Goal: Task Accomplishment & Management: Manage account settings

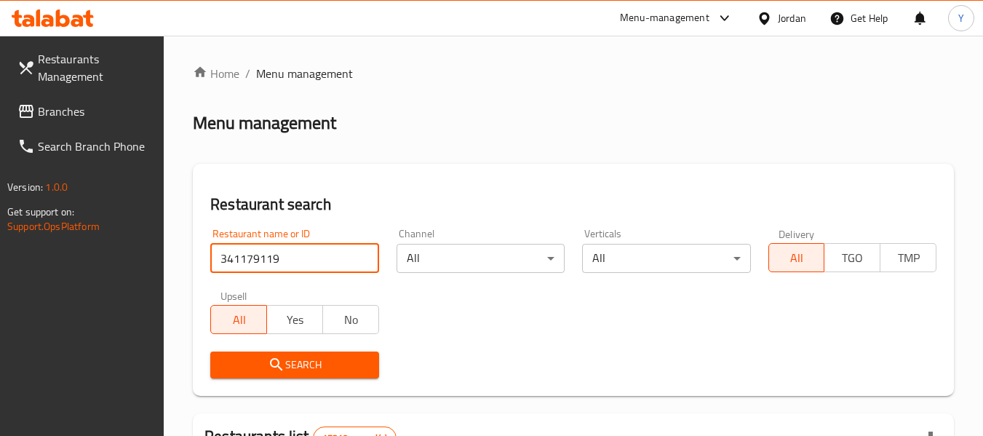
click at [782, 18] on div "Jordan" at bounding box center [792, 18] width 28 height 16
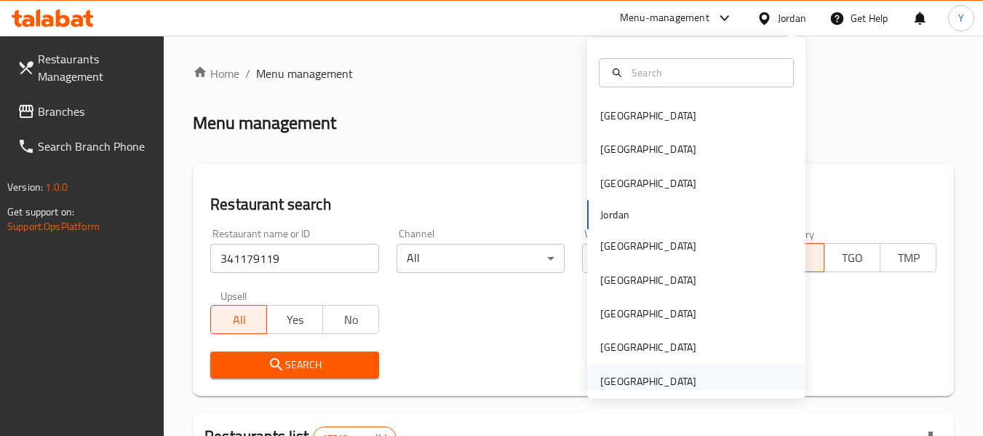
click at [701, 386] on div "[GEOGRAPHIC_DATA]" at bounding box center [696, 381] width 218 height 33
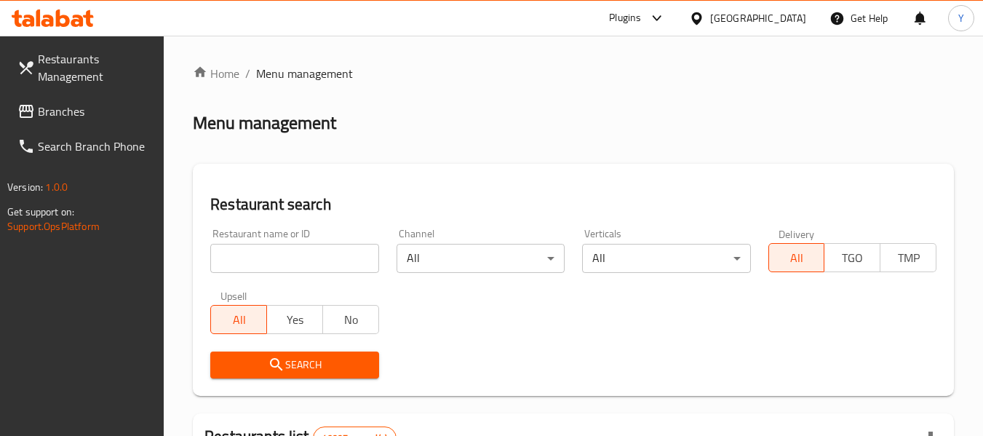
click at [360, 269] on input "search" at bounding box center [294, 258] width 168 height 29
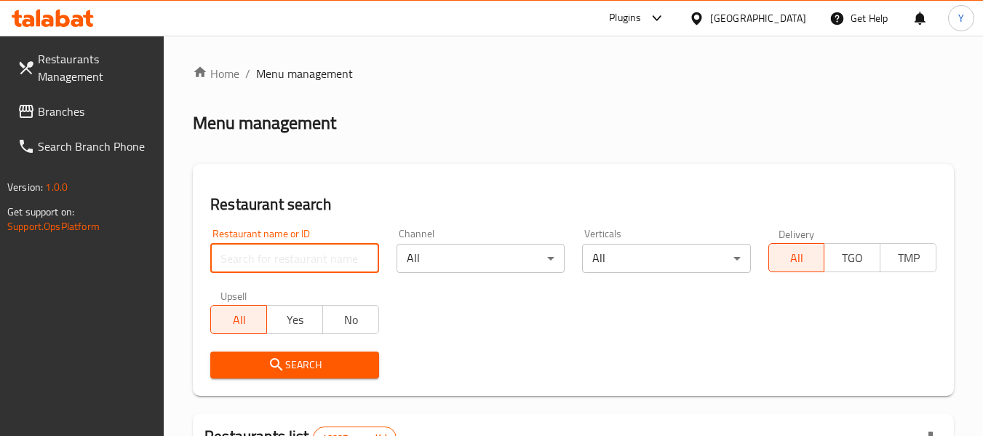
paste input "Smoke House"
type input "Smoke House"
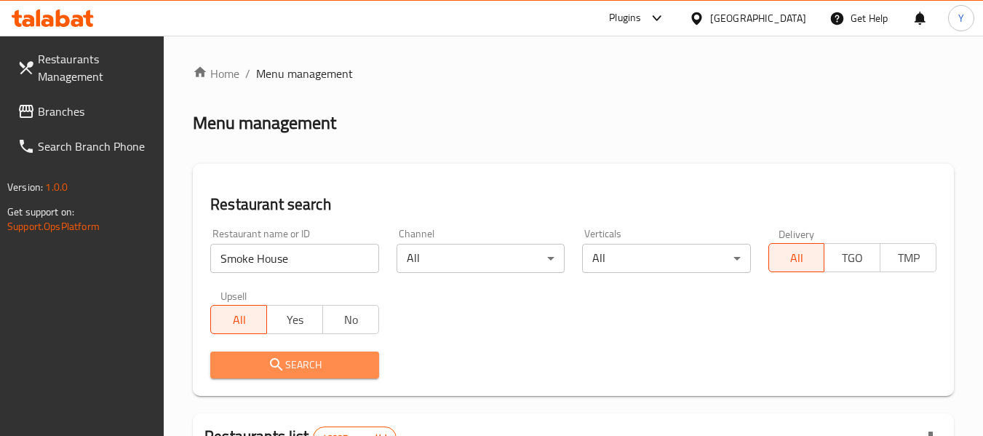
click at [314, 366] on span "Search" at bounding box center [294, 365] width 145 height 18
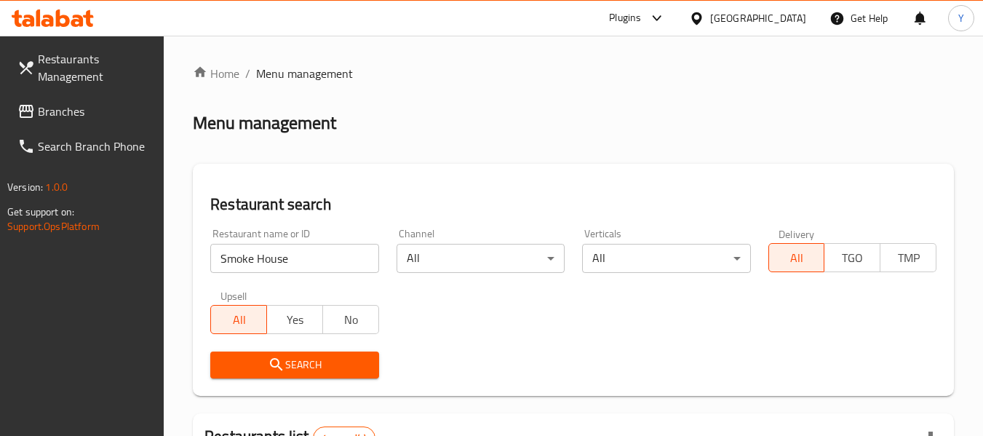
scroll to position [381, 0]
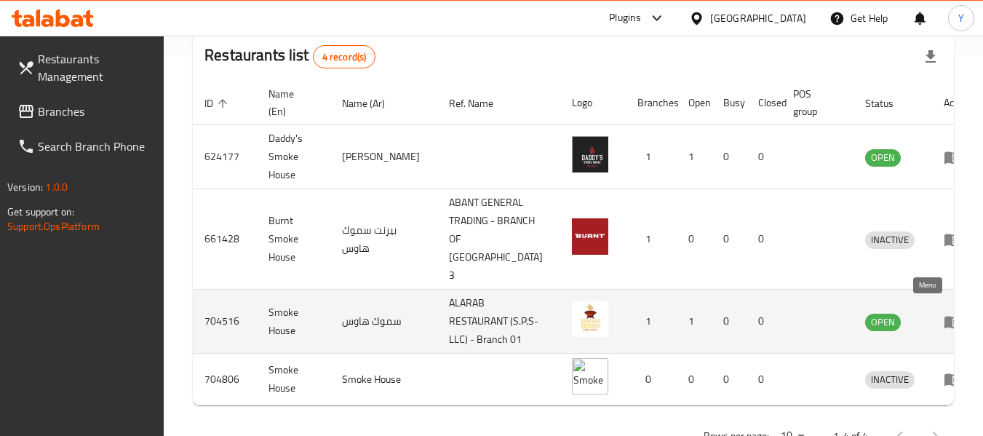
click at [945, 316] on icon "enhanced table" at bounding box center [953, 322] width 16 height 12
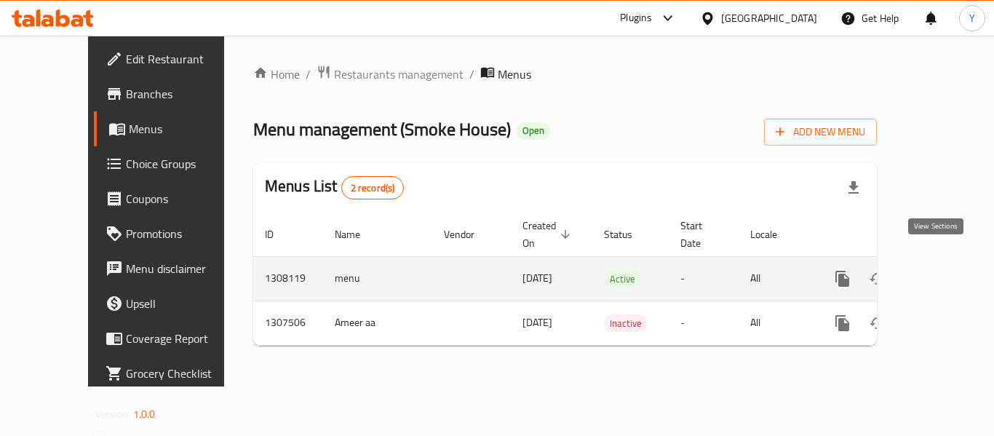
click at [939, 270] on icon "enhanced table" at bounding box center [947, 278] width 17 height 17
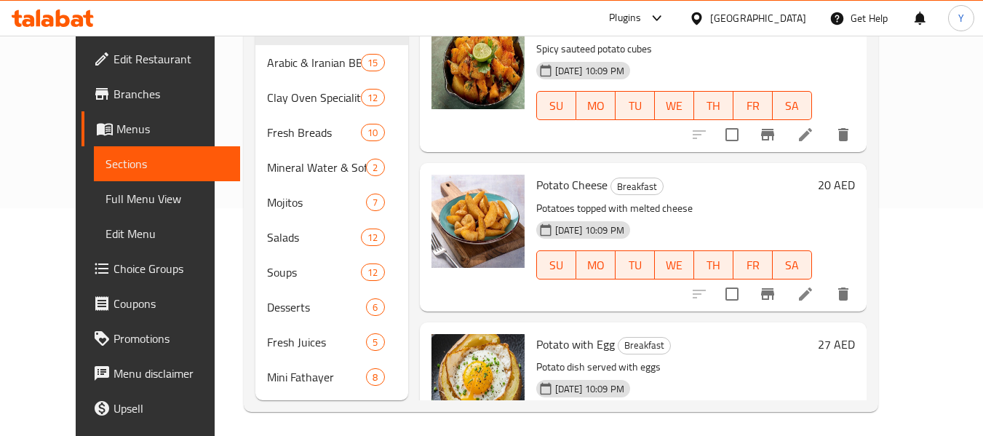
scroll to position [233, 0]
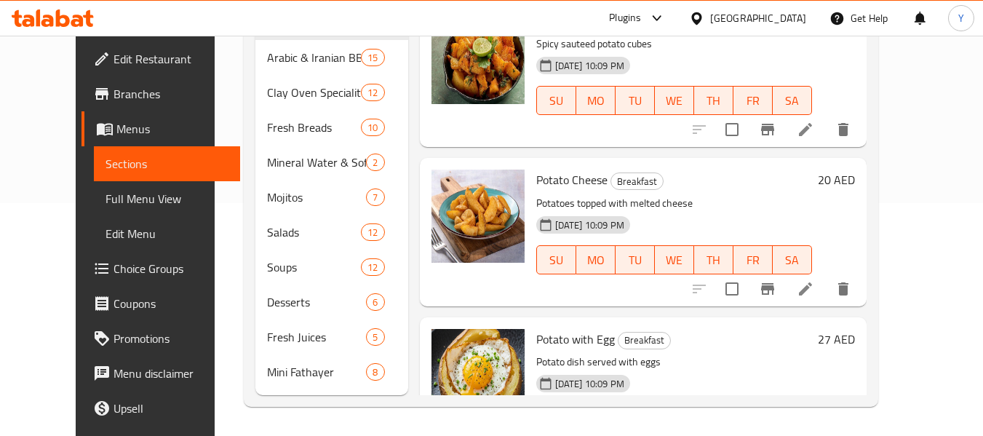
click at [855, 73] on div "20 AED" at bounding box center [833, 73] width 43 height 124
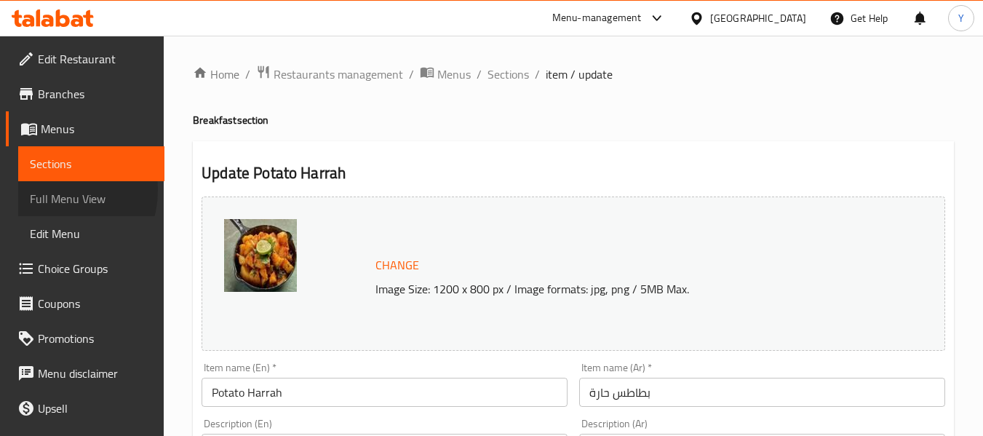
click at [52, 190] on span "Full Menu View" at bounding box center [91, 198] width 123 height 17
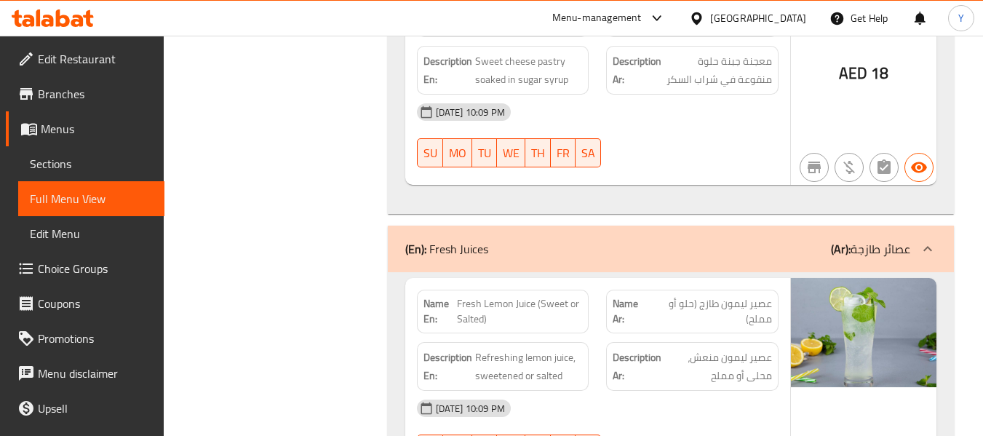
scroll to position [13012, 0]
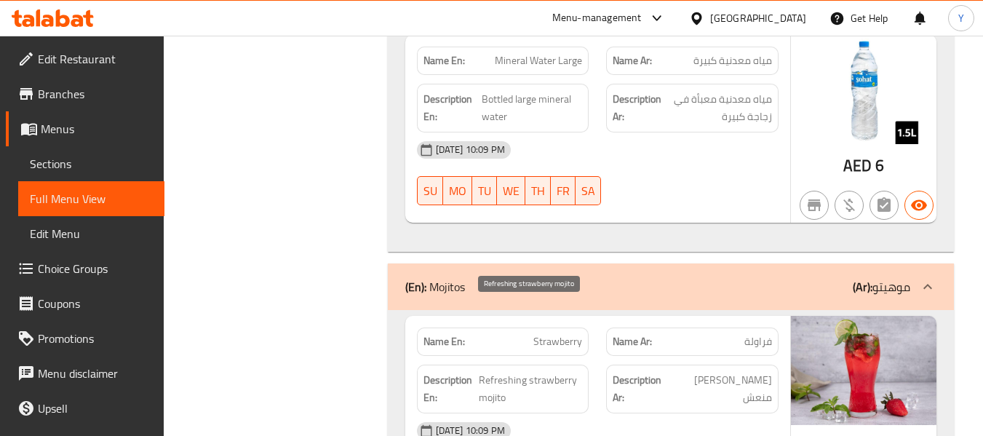
click at [571, 371] on span "Refreshing strawberry mojito" at bounding box center [530, 389] width 103 height 36
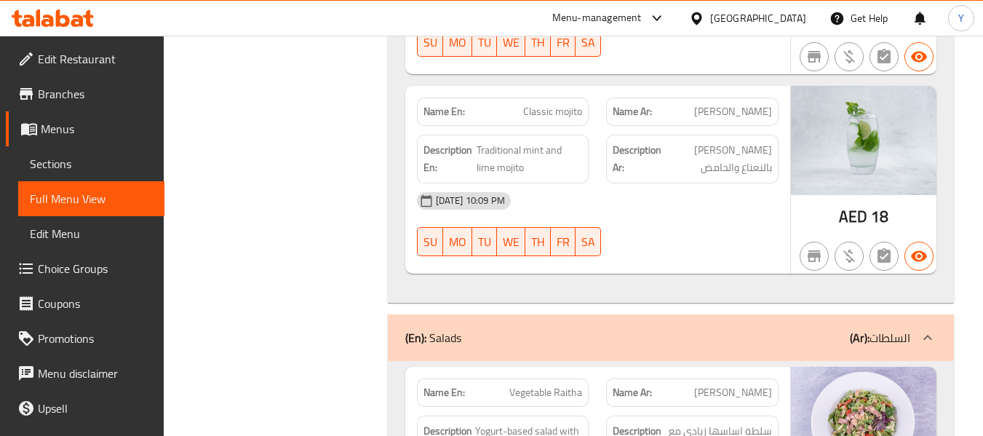
scroll to position [14409, 0]
